Goal: Task Accomplishment & Management: Use online tool/utility

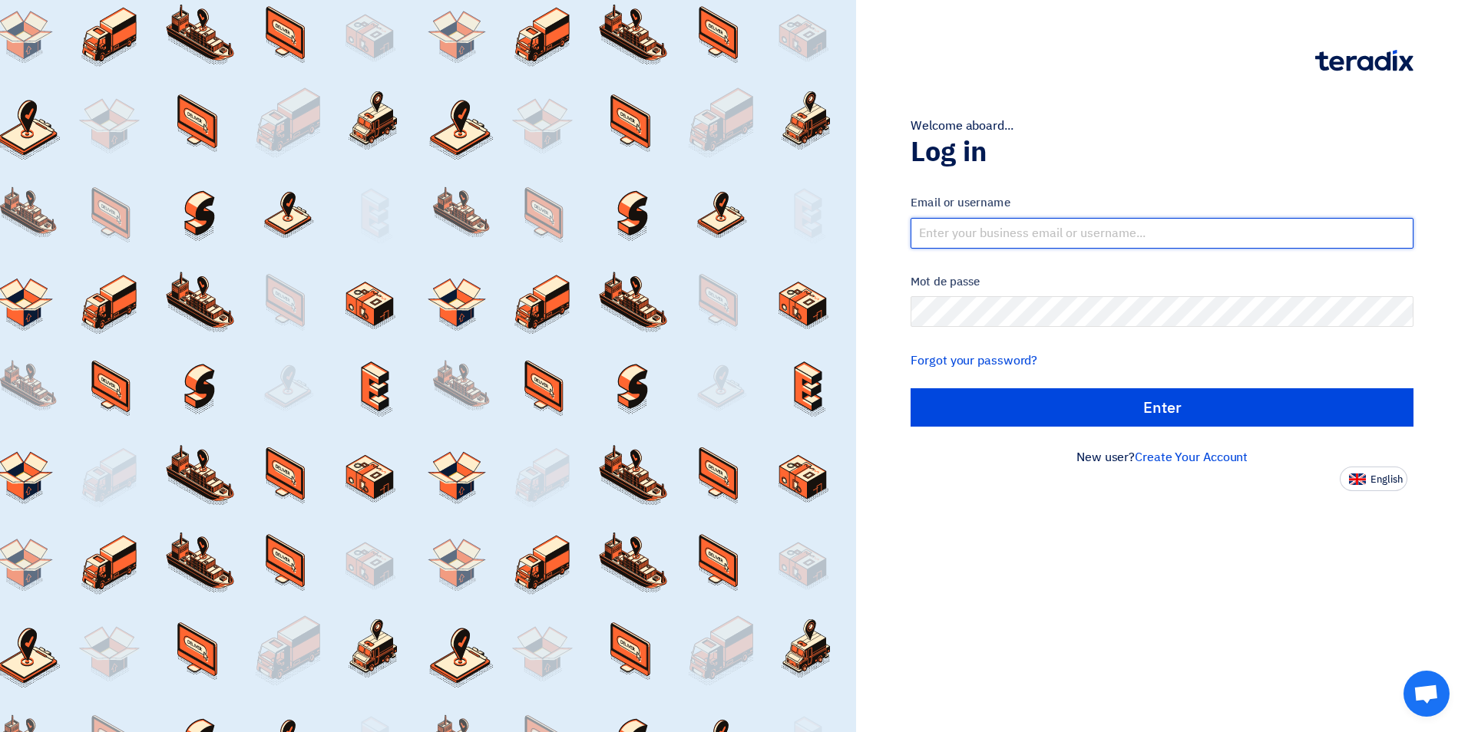
drag, startPoint x: 1068, startPoint y: 234, endPoint x: 1073, endPoint y: 226, distance: 9.6
click at [1068, 233] on input "text" at bounding box center [1162, 233] width 503 height 31
type input "[EMAIL_ADDRESS][DOMAIN_NAME]"
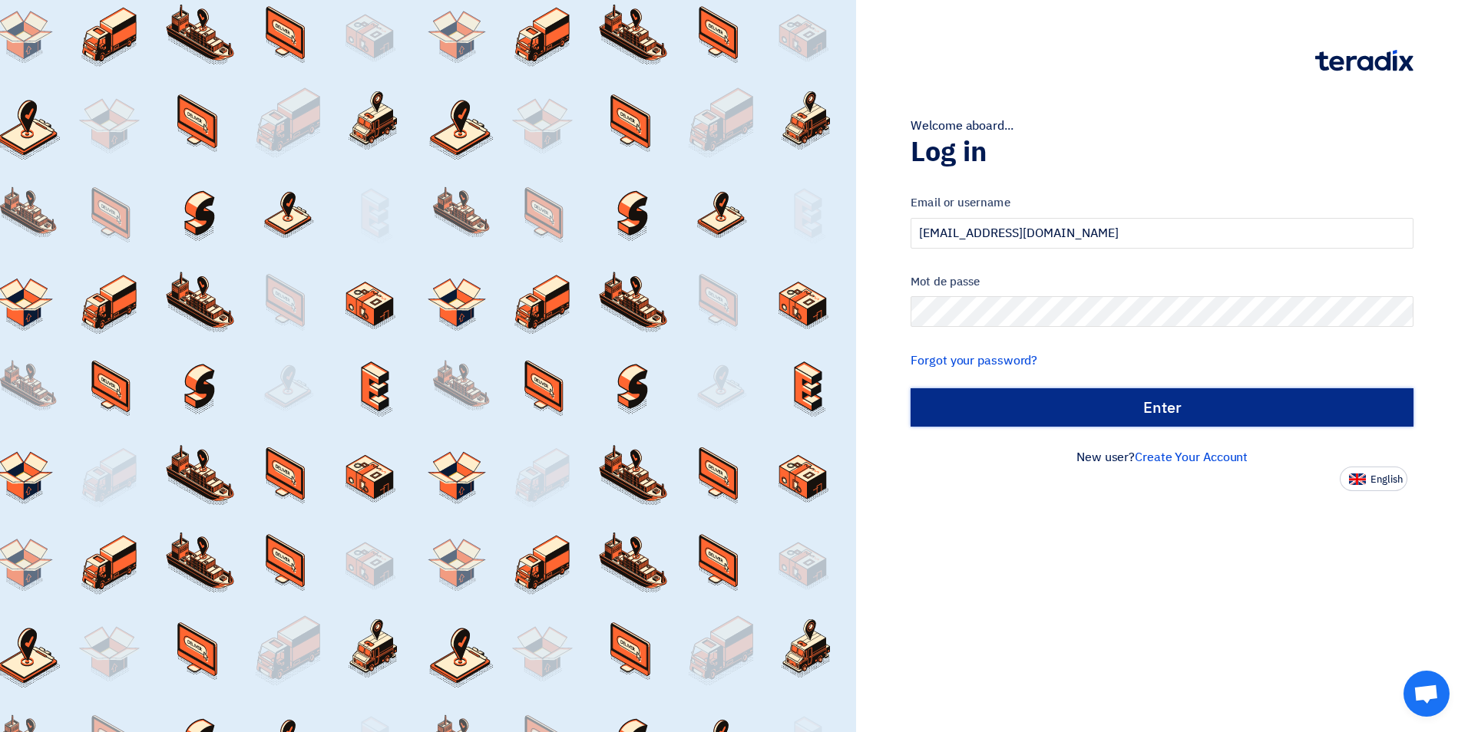
click at [1183, 405] on input "الدخول" at bounding box center [1162, 407] width 503 height 38
type input "Sign in"
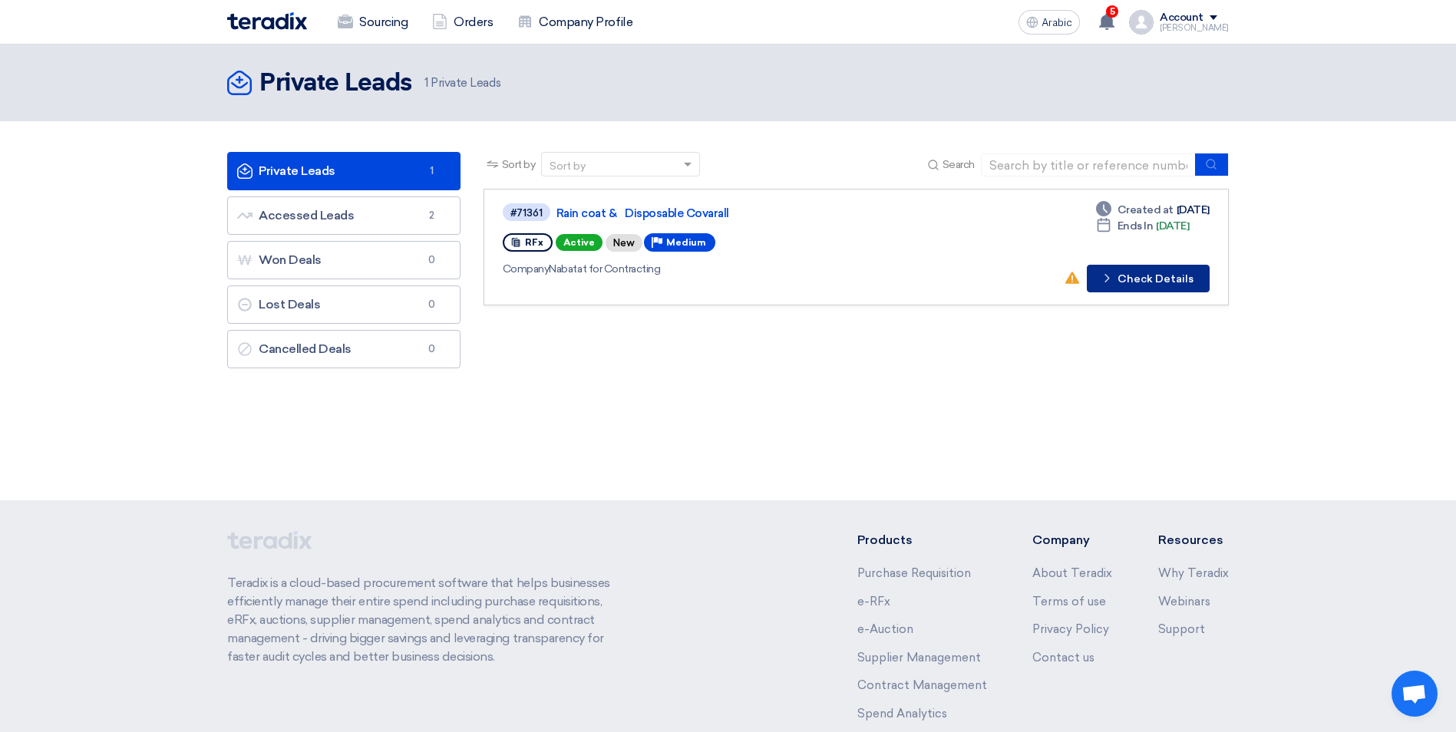
click at [1145, 284] on font "Check Details" at bounding box center [1156, 279] width 76 height 11
